Goal: Information Seeking & Learning: Check status

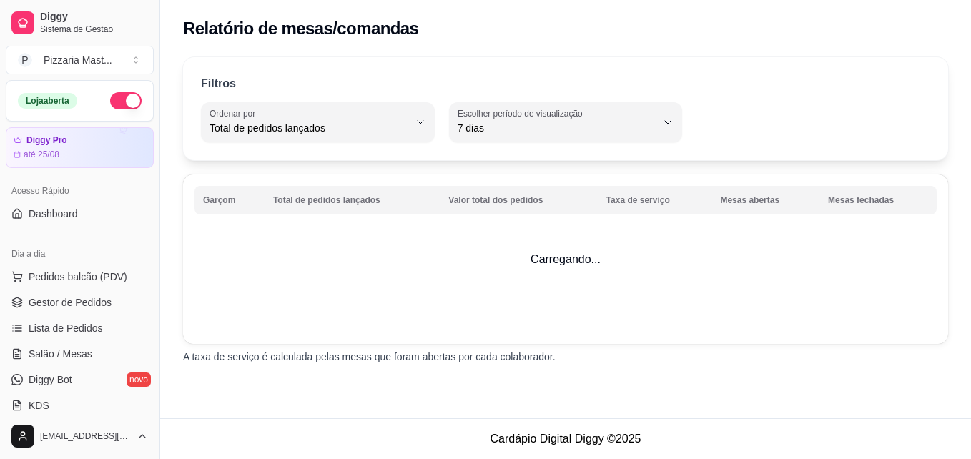
select select "TOTAL_OF_ORDERS"
select select "7"
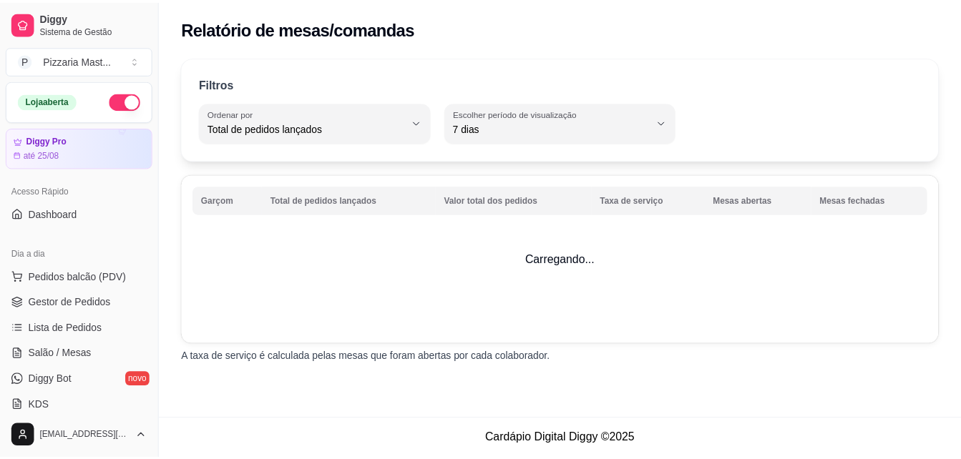
scroll to position [393, 0]
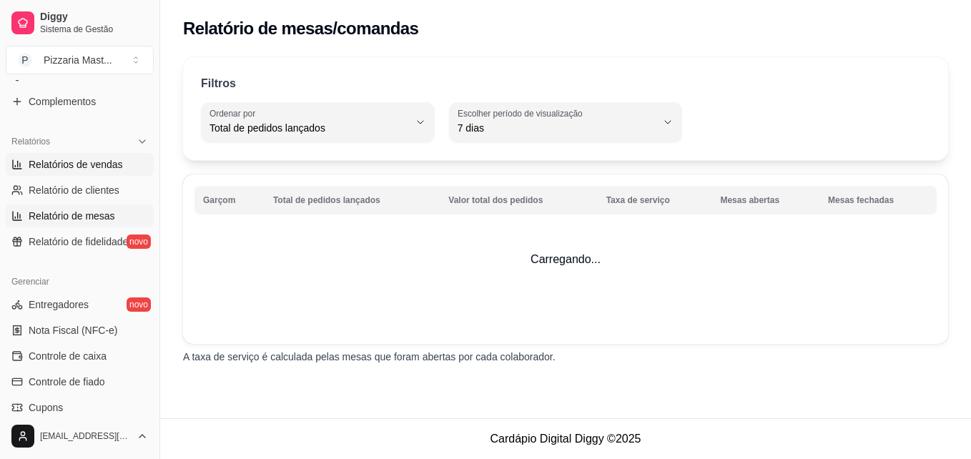
click at [63, 157] on link "Relatórios de vendas" at bounding box center [80, 164] width 148 height 23
select select "ALL"
select select "0"
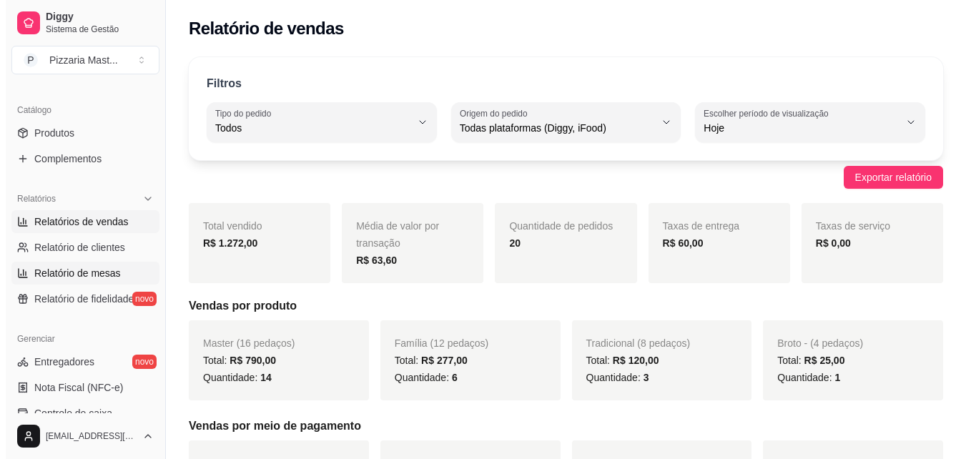
scroll to position [338, 0]
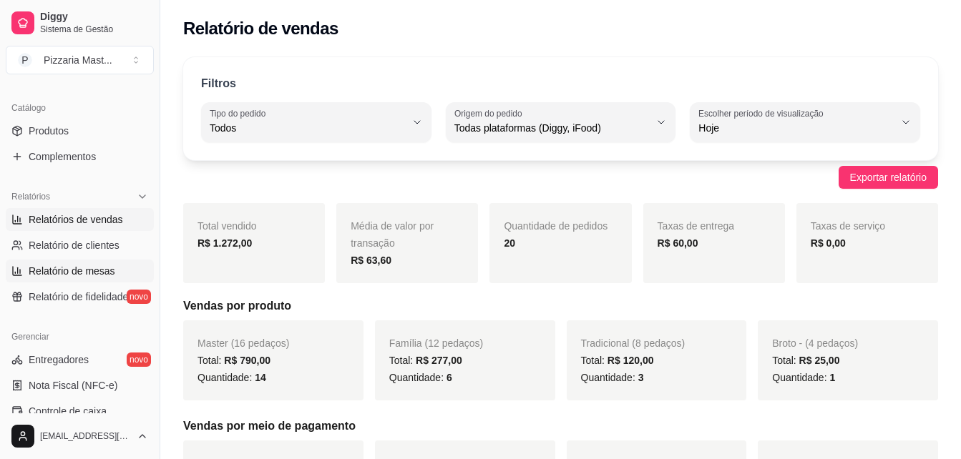
click at [92, 273] on span "Relatório de mesas" at bounding box center [72, 271] width 87 height 14
select select "TOTAL_OF_ORDERS"
select select "7"
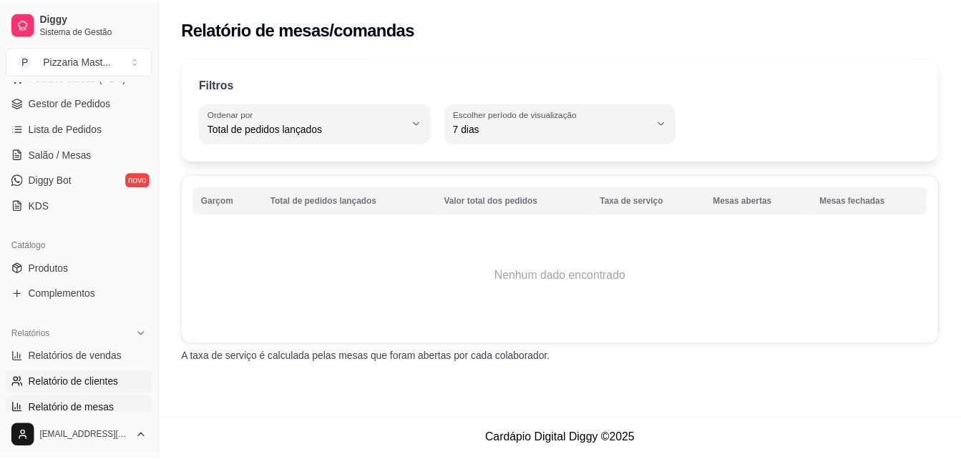
scroll to position [200, 0]
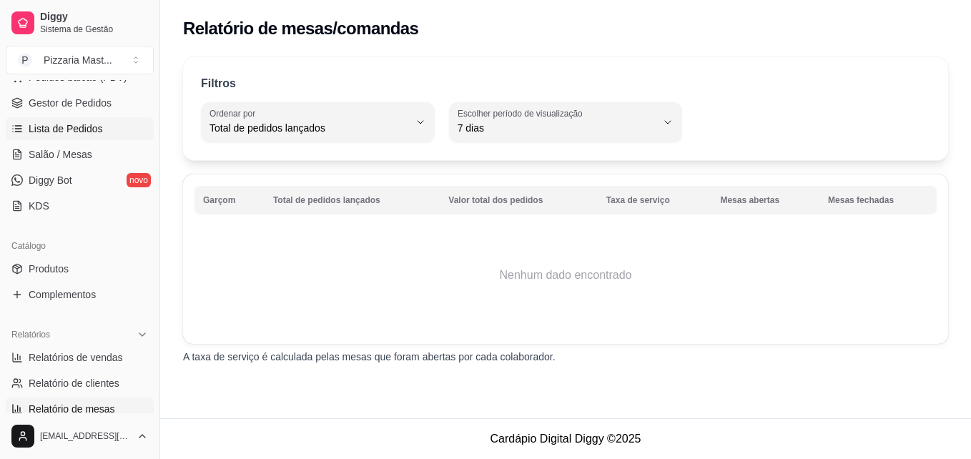
click at [67, 132] on span "Lista de Pedidos" at bounding box center [66, 129] width 74 height 14
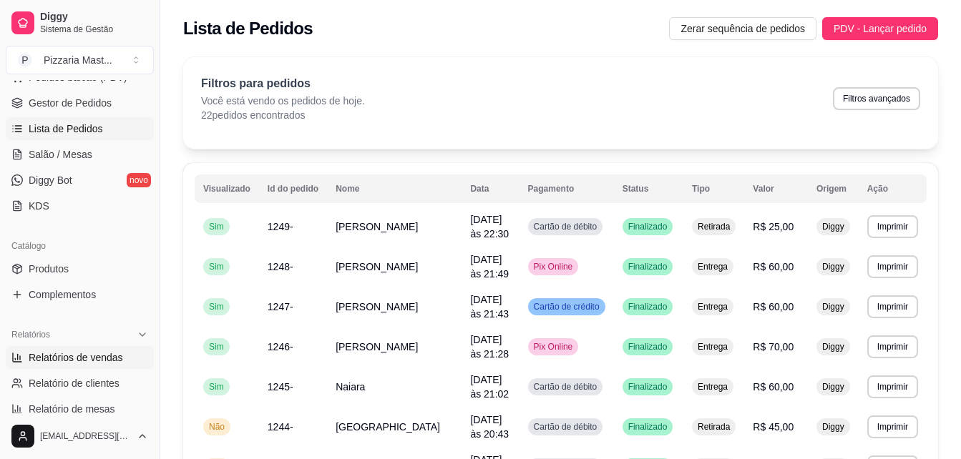
click at [49, 348] on link "Relatórios de vendas" at bounding box center [80, 357] width 148 height 23
select select "ALL"
select select "0"
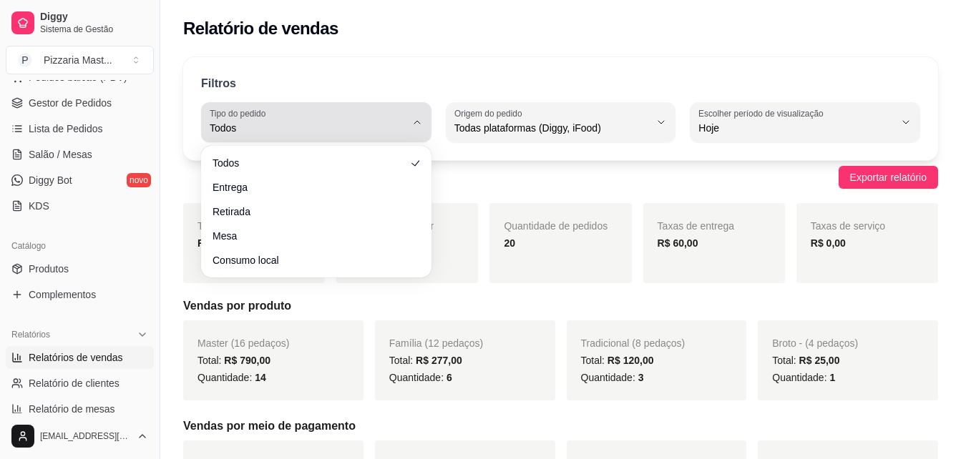
click at [354, 127] on span "Todos" at bounding box center [308, 128] width 196 height 14
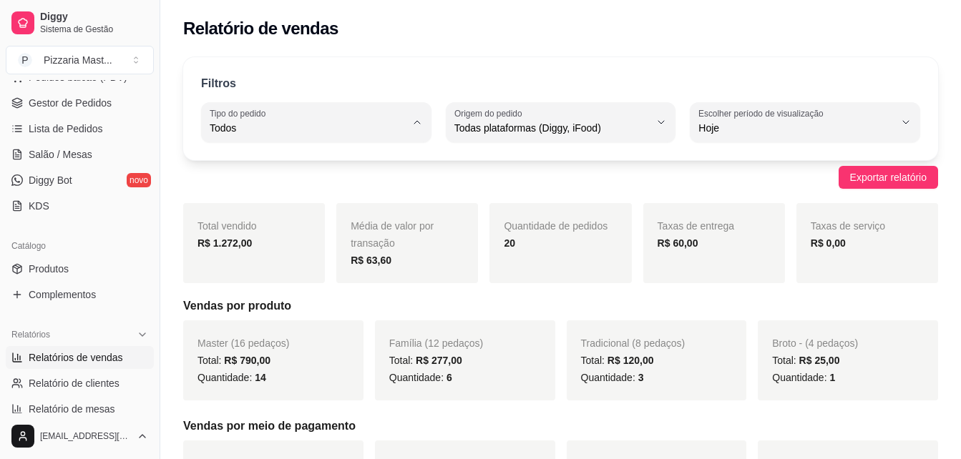
click at [323, 187] on span "Entrega" at bounding box center [309, 186] width 185 height 14
type input "DELIVERY"
select select "DELIVERY"
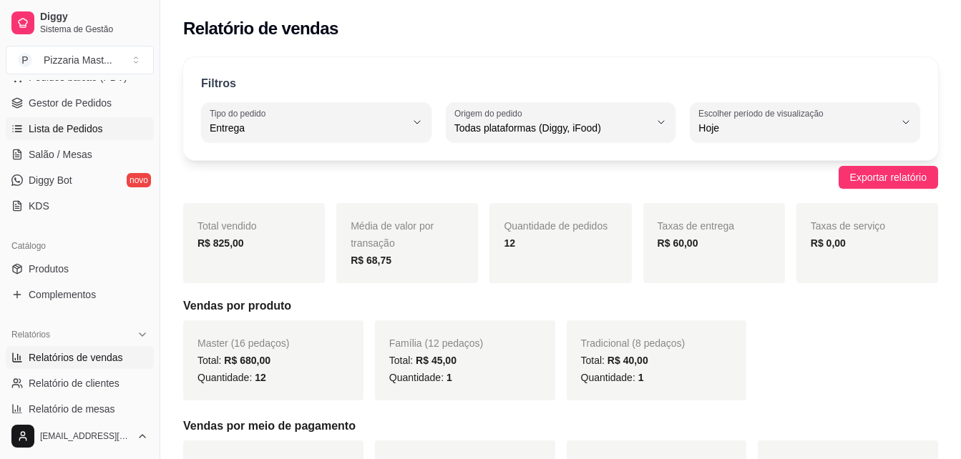
click at [107, 122] on link "Lista de Pedidos" at bounding box center [80, 128] width 148 height 23
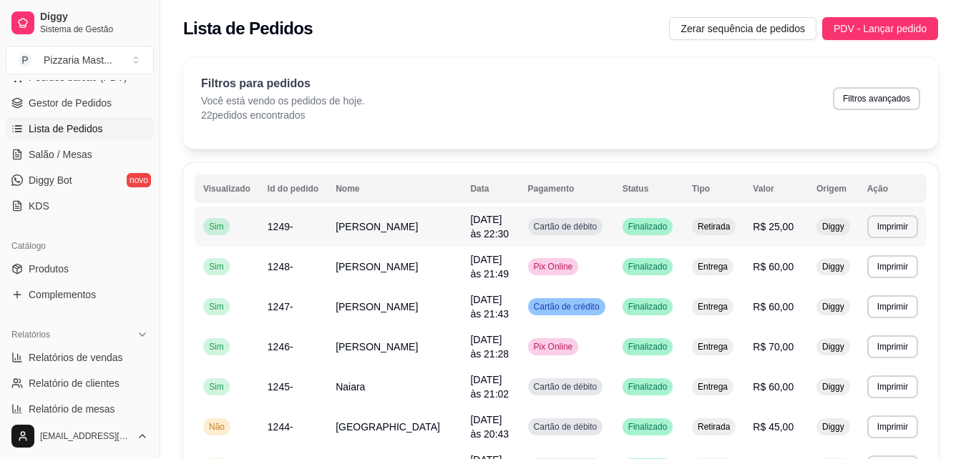
click at [355, 230] on span "[PERSON_NAME]" at bounding box center [376, 226] width 82 height 11
click at [124, 279] on link "Produtos" at bounding box center [80, 268] width 148 height 23
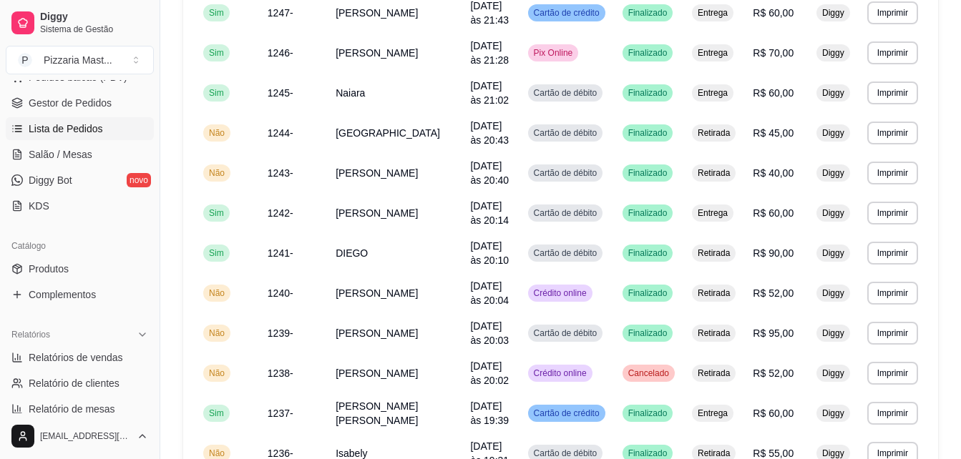
scroll to position [293, 0]
click at [57, 353] on span "Relatórios de vendas" at bounding box center [76, 357] width 94 height 14
select select "ALL"
select select "0"
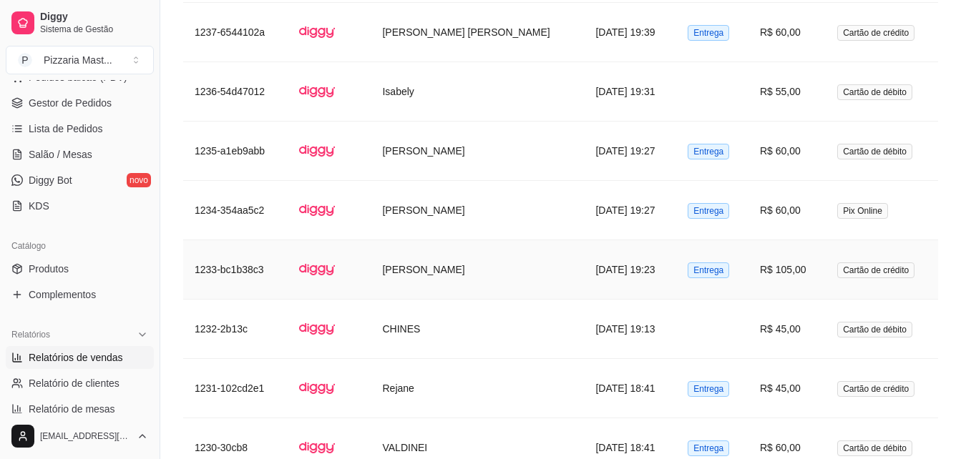
scroll to position [2096, 0]
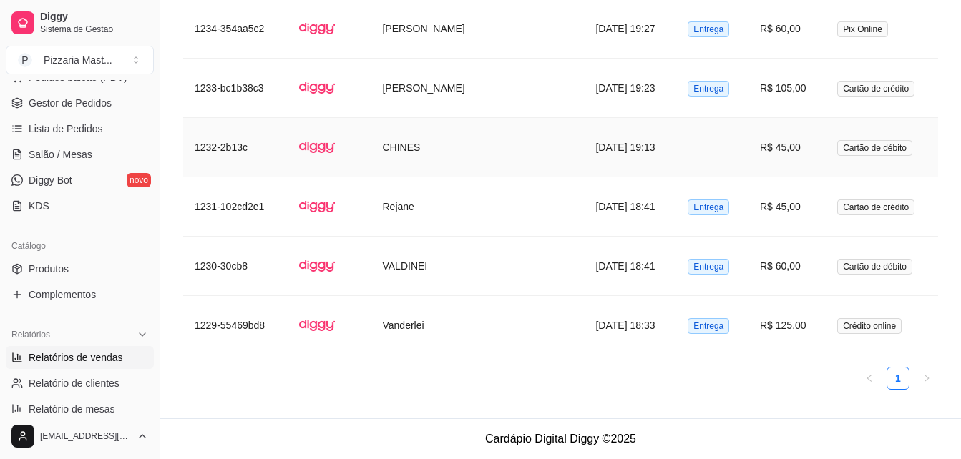
click at [318, 167] on td at bounding box center [330, 147] width 84 height 59
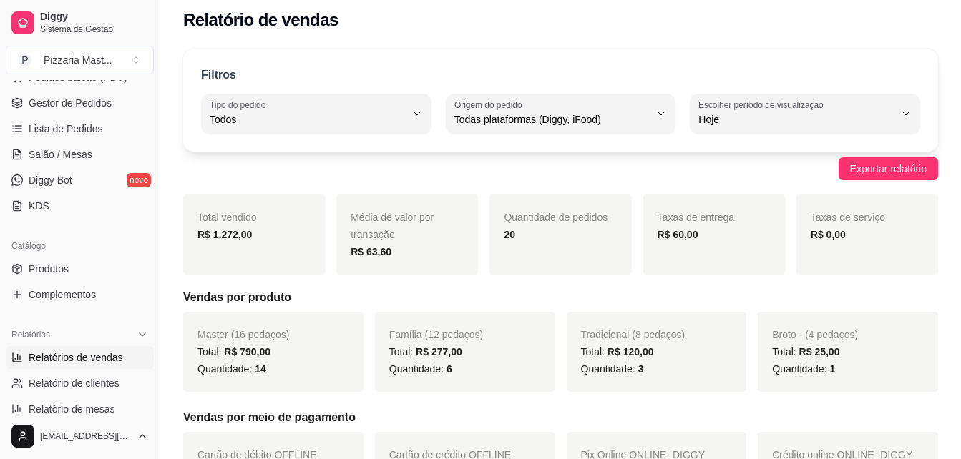
scroll to position [0, 0]
